Goal: Find specific page/section: Find specific page/section

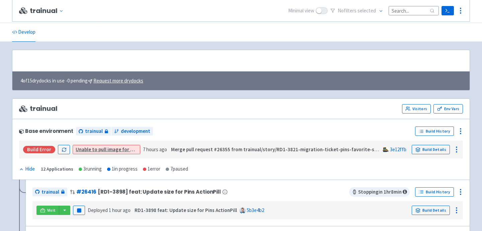
scroll to position [110, 0]
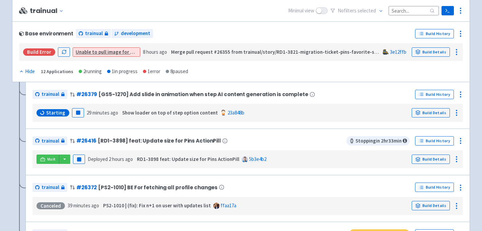
scroll to position [97, 0]
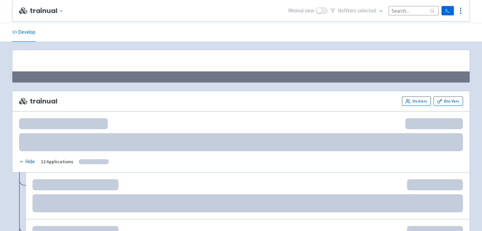
scroll to position [105, 0]
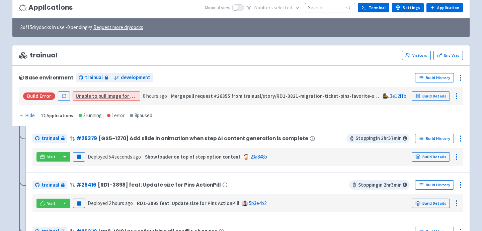
scroll to position [60, 0]
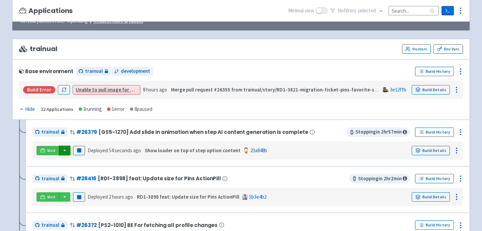
click at [62, 150] on button "button" at bounding box center [64, 150] width 11 height 9
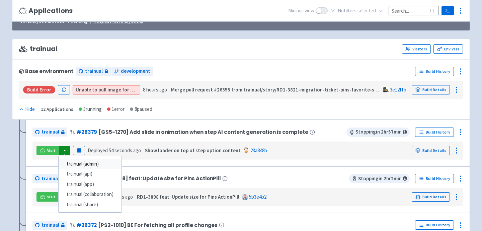
click at [76, 165] on link "trainual (admin)" at bounding box center [90, 164] width 63 height 10
